Goal: Information Seeking & Learning: Learn about a topic

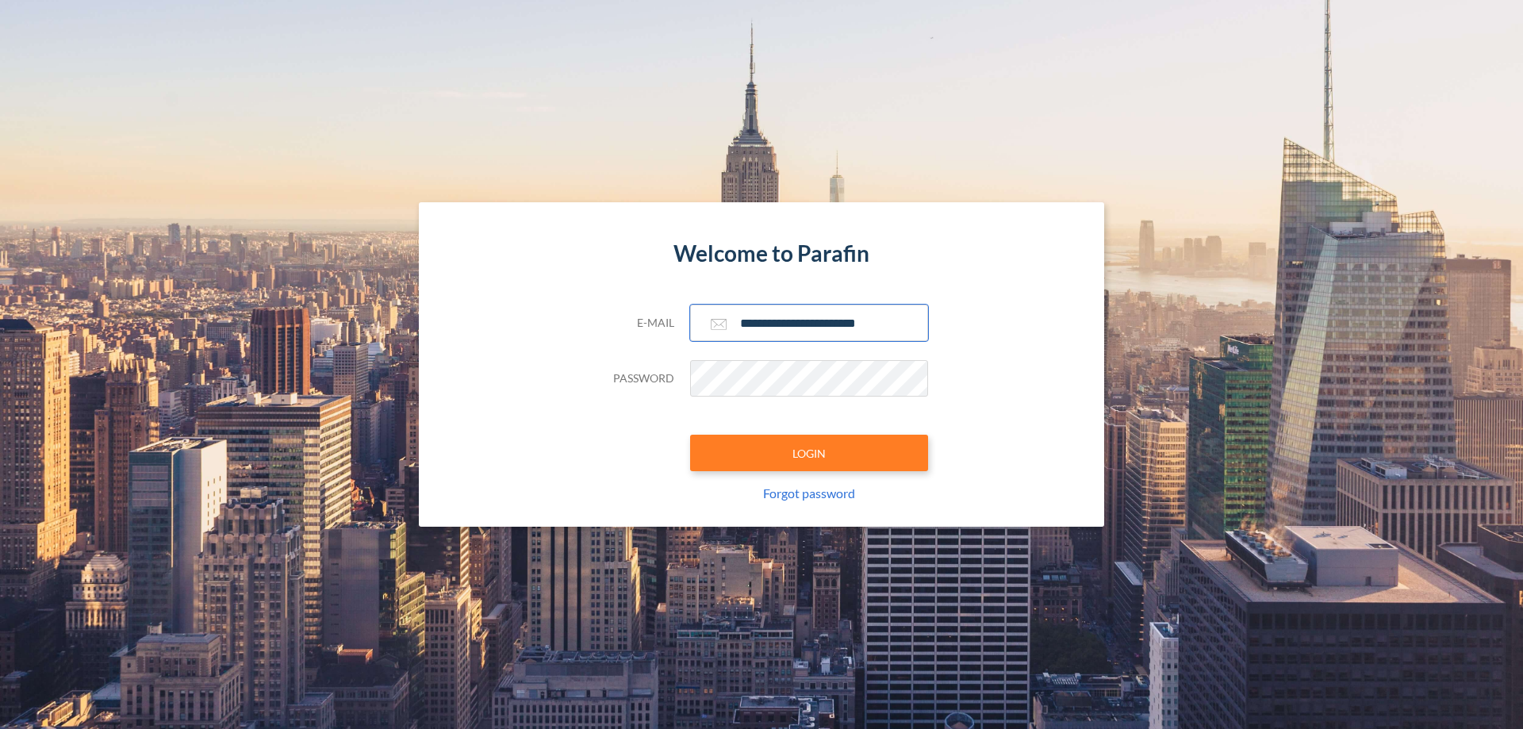
type input "**********"
click at [809, 453] on button "LOGIN" at bounding box center [809, 453] width 238 height 36
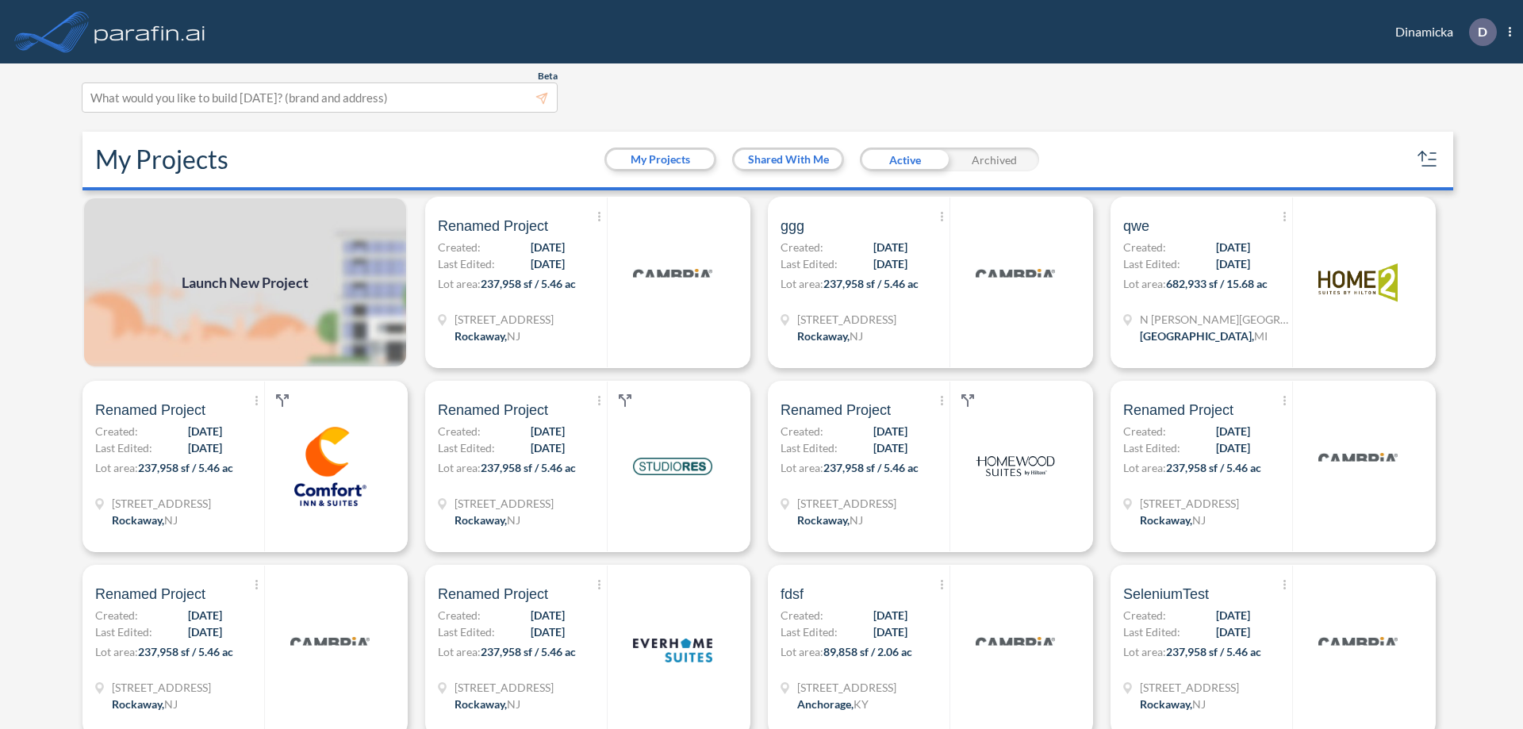
scroll to position [4, 0]
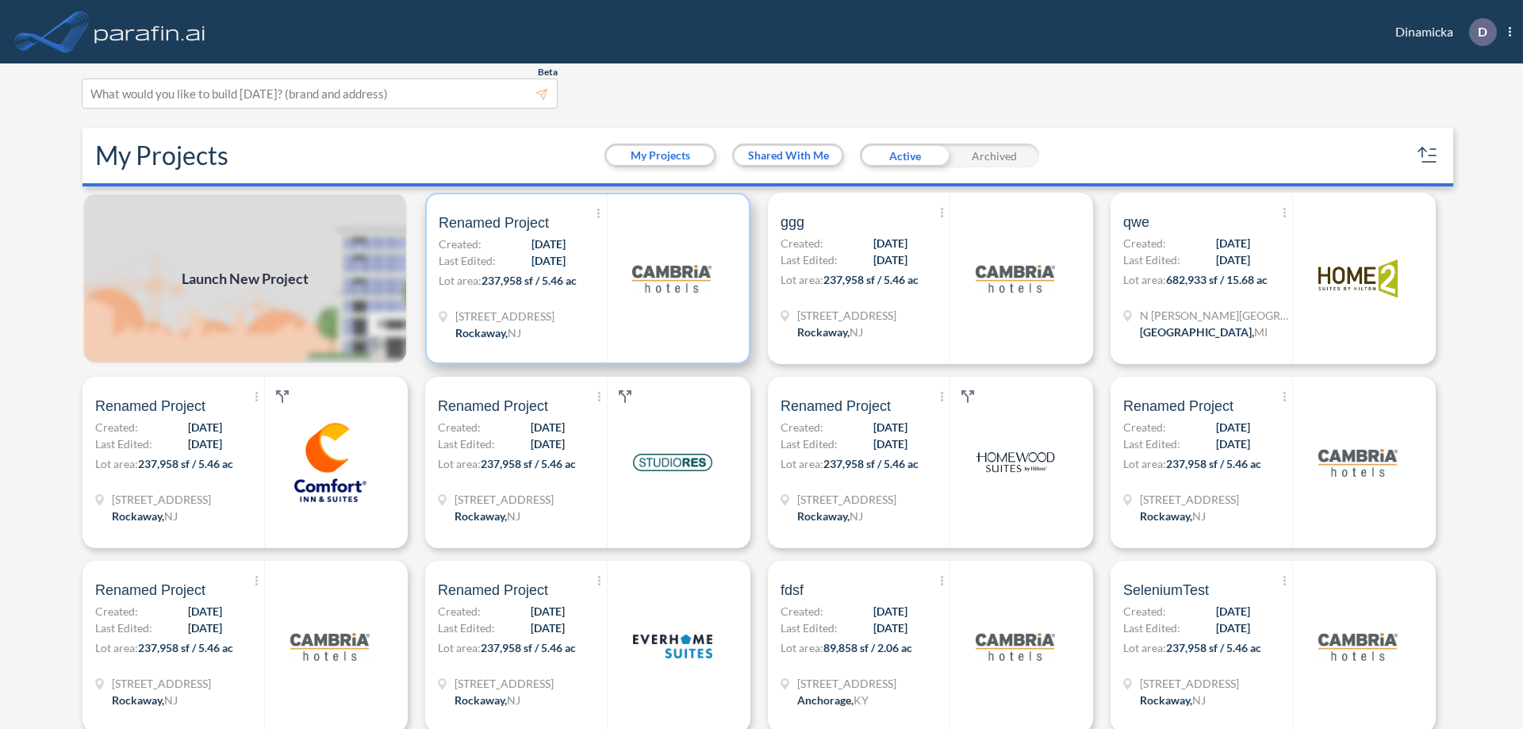
click at [585, 278] on p "Lot area: 237,958 sf / 5.46 ac" at bounding box center [523, 283] width 168 height 23
